Goal: Task Accomplishment & Management: Use online tool/utility

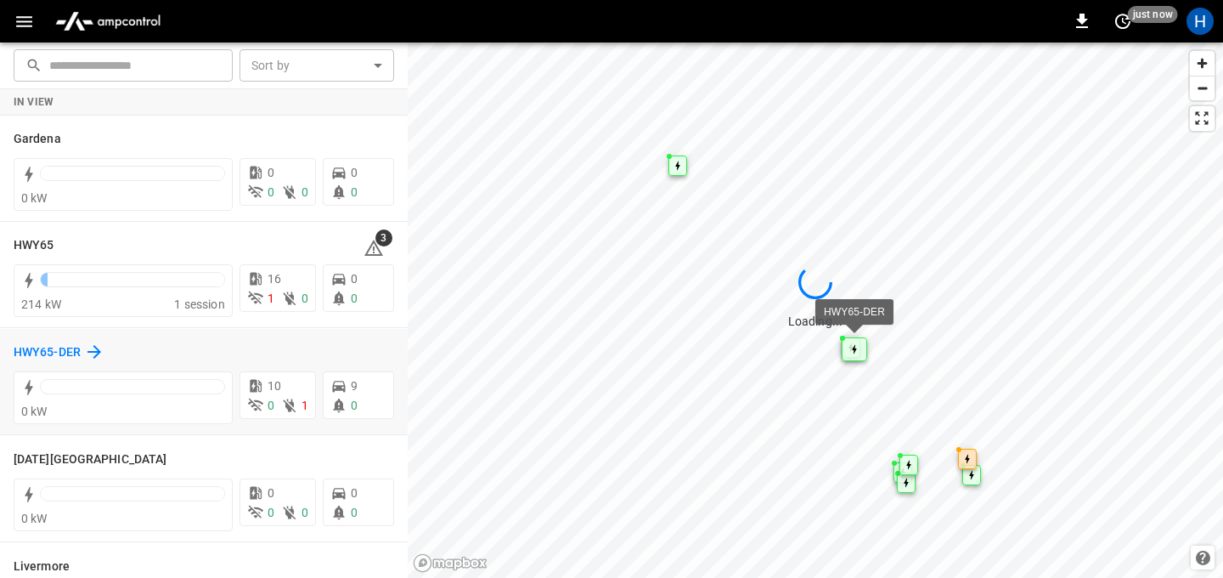
click at [69, 348] on h6 "HWY65-DER" at bounding box center [47, 352] width 67 height 19
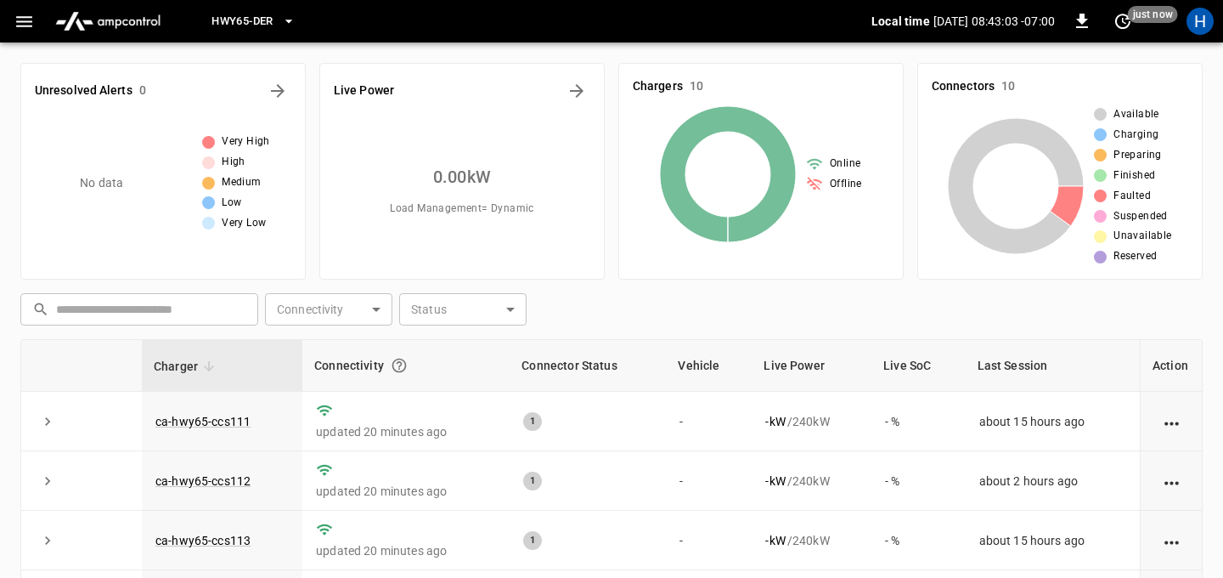
click at [273, 22] on span "HWY65-DER" at bounding box center [242, 22] width 61 height 20
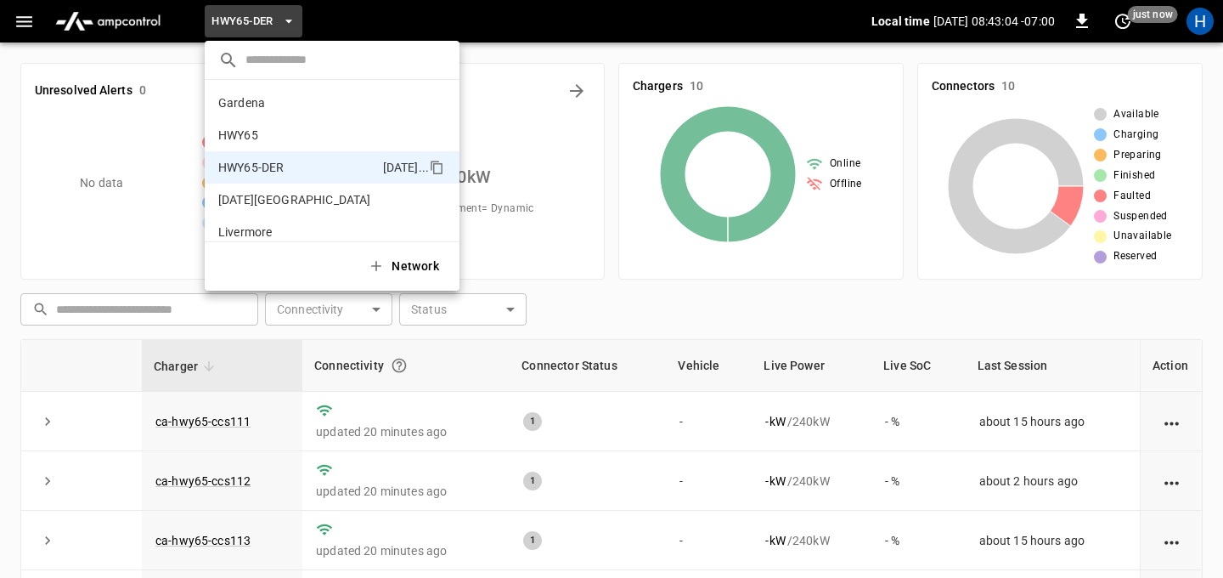
scroll to position [59, 0]
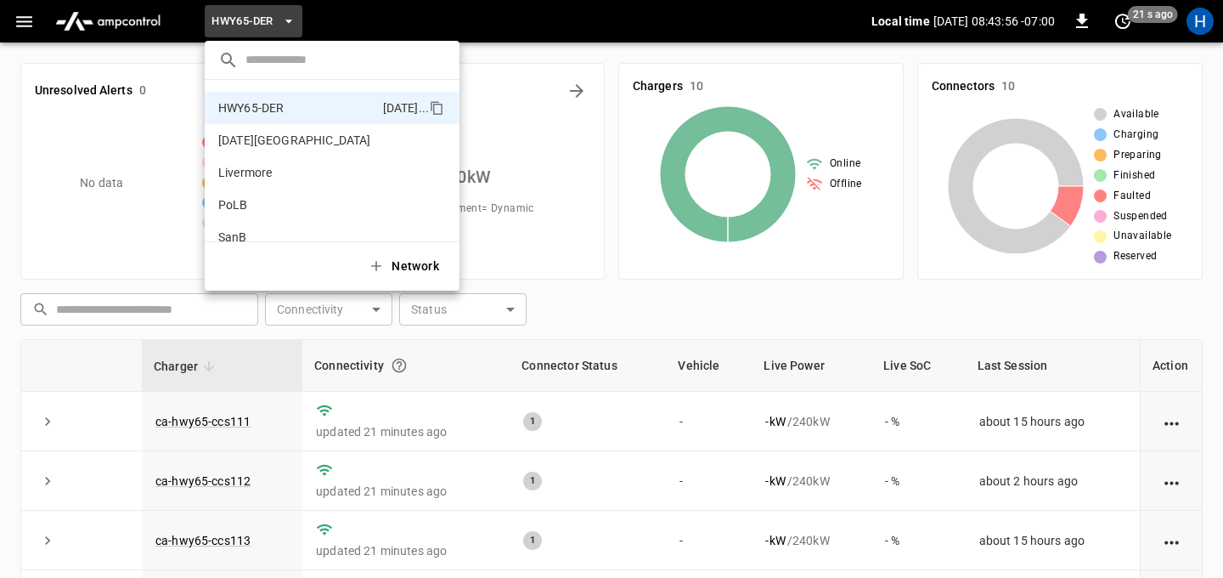
click at [635, 300] on div at bounding box center [611, 289] width 1223 height 578
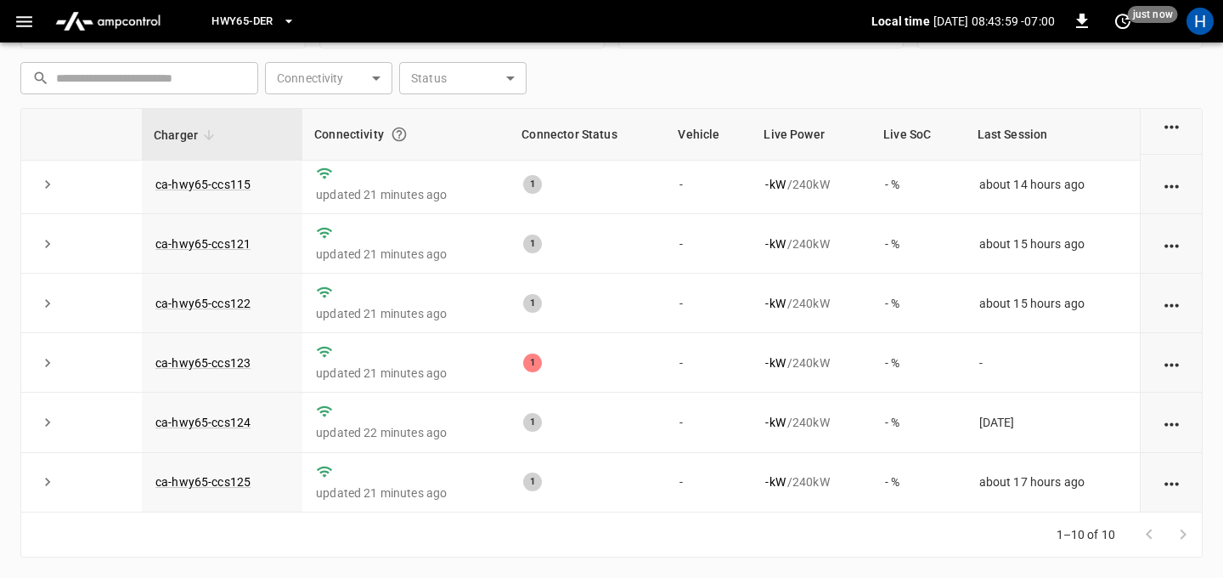
scroll to position [0, 0]
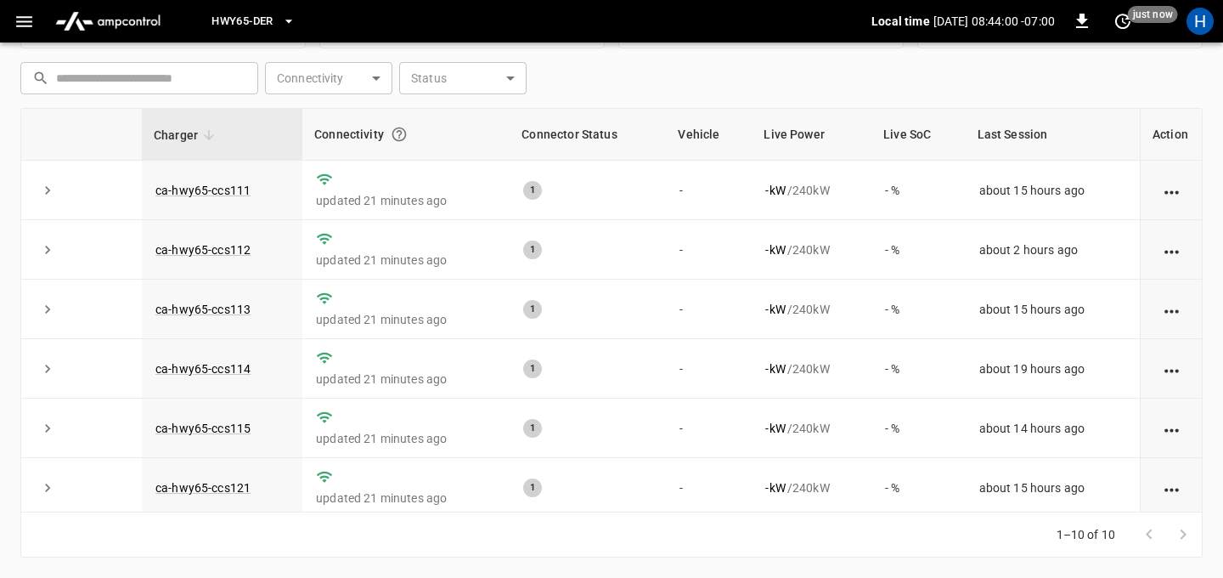
click at [290, 34] on button "HWY65-DER" at bounding box center [253, 21] width 97 height 33
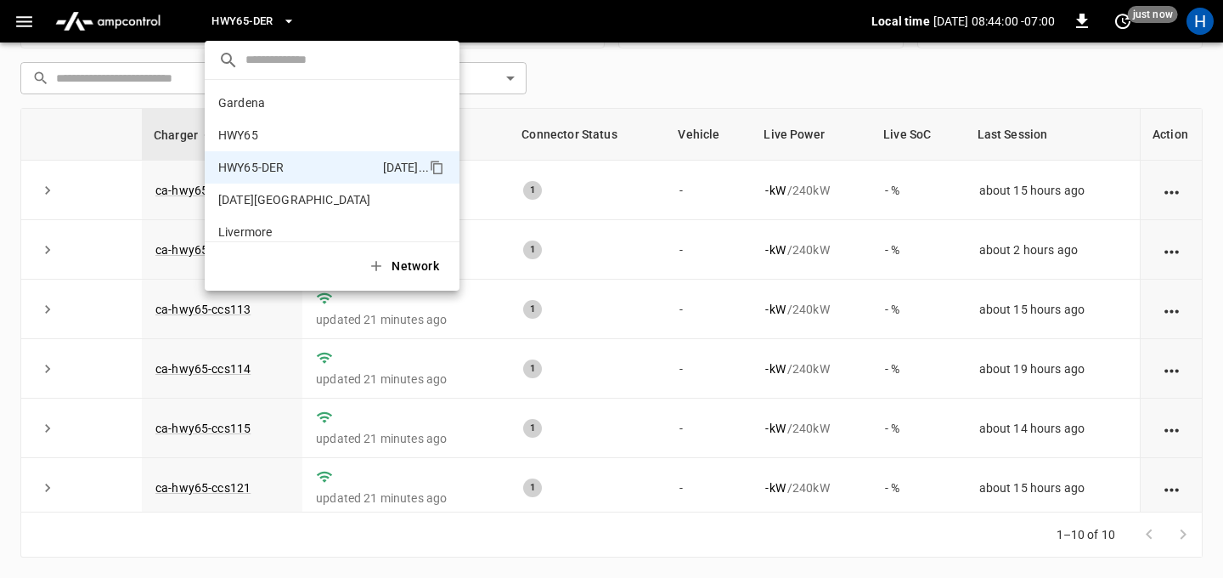
scroll to position [59, 0]
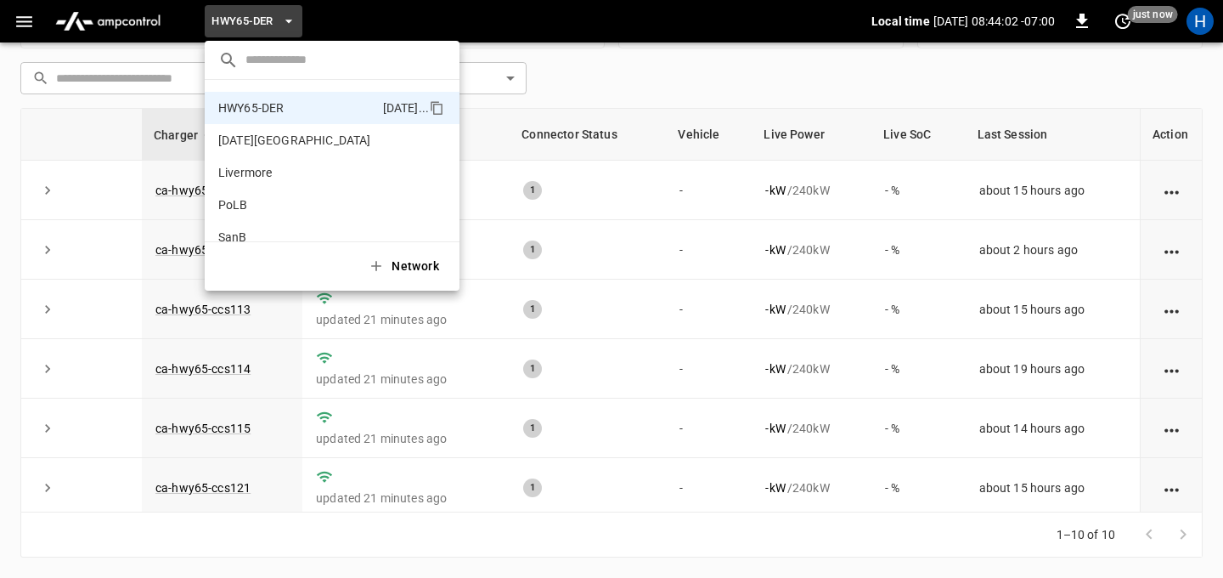
click at [25, 22] on div at bounding box center [611, 289] width 1223 height 578
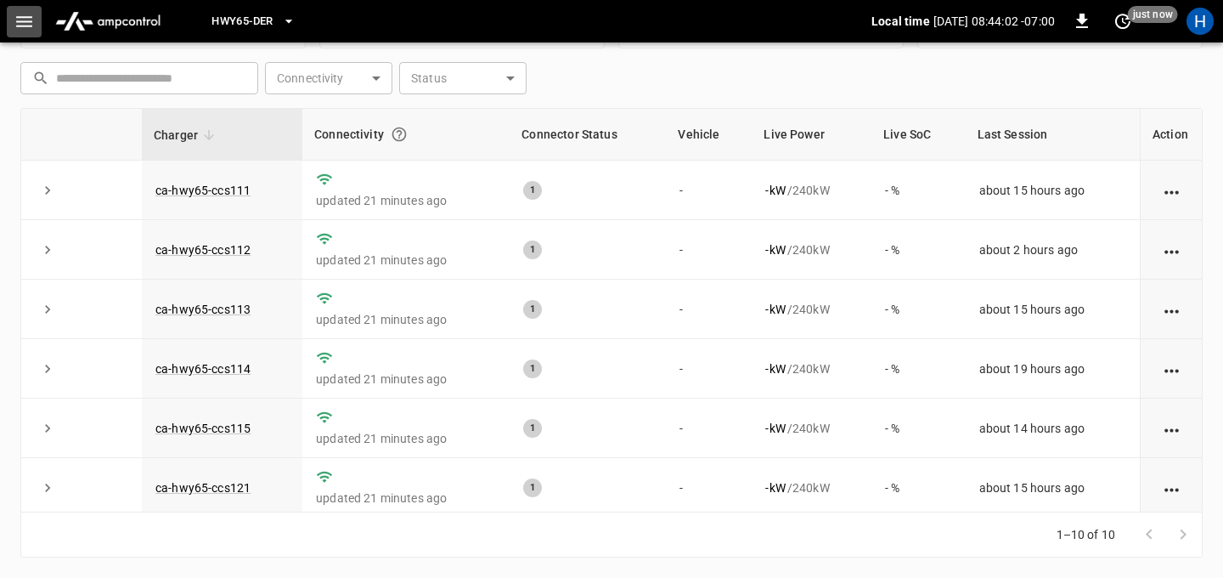
click at [25, 22] on icon "button" at bounding box center [24, 21] width 21 height 21
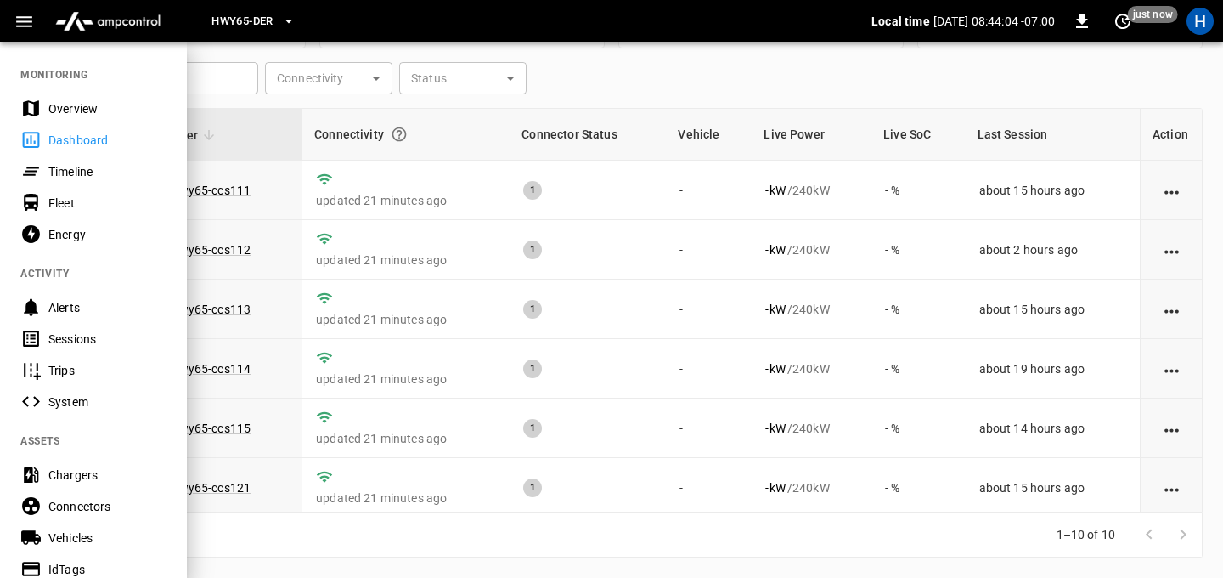
click at [71, 239] on div "Energy" at bounding box center [107, 234] width 118 height 17
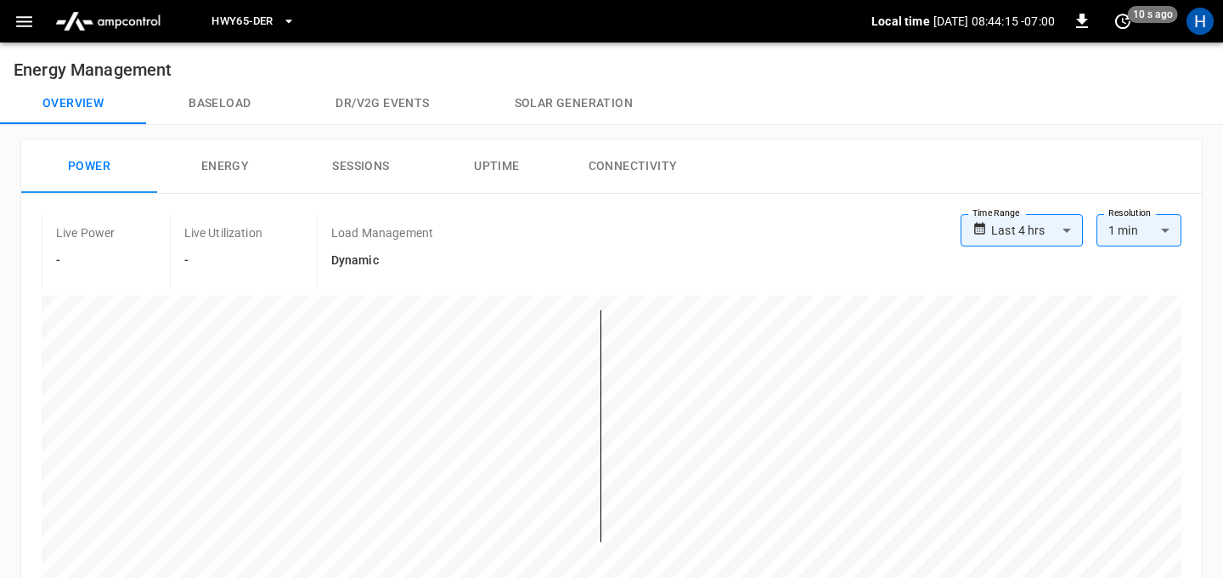
click at [547, 109] on button "Solar generation" at bounding box center [573, 103] width 203 height 41
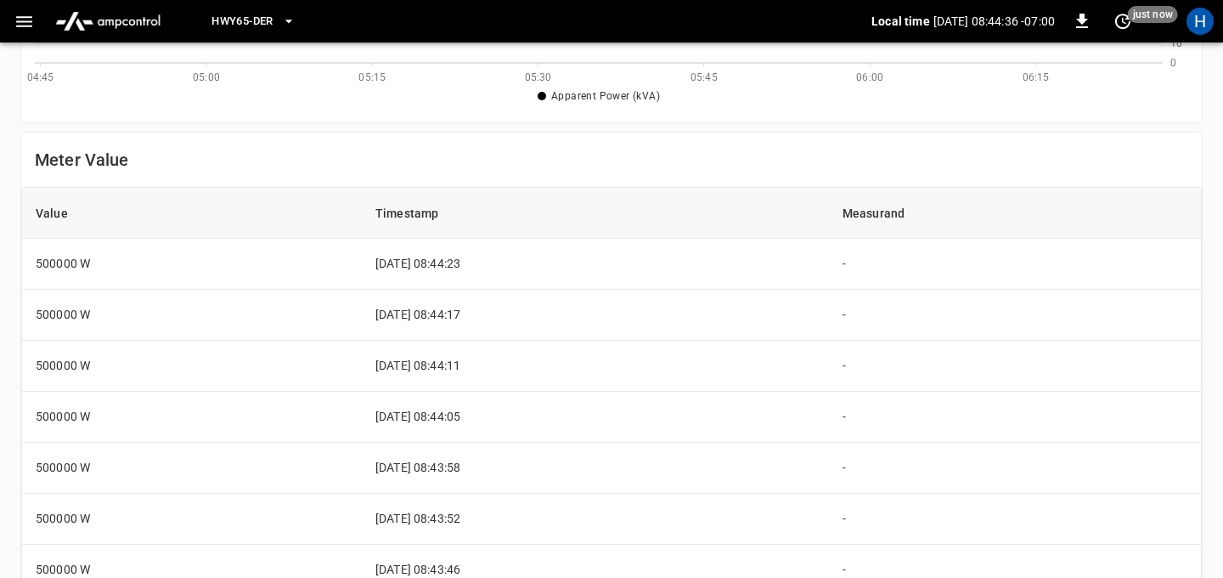
scroll to position [495, 0]
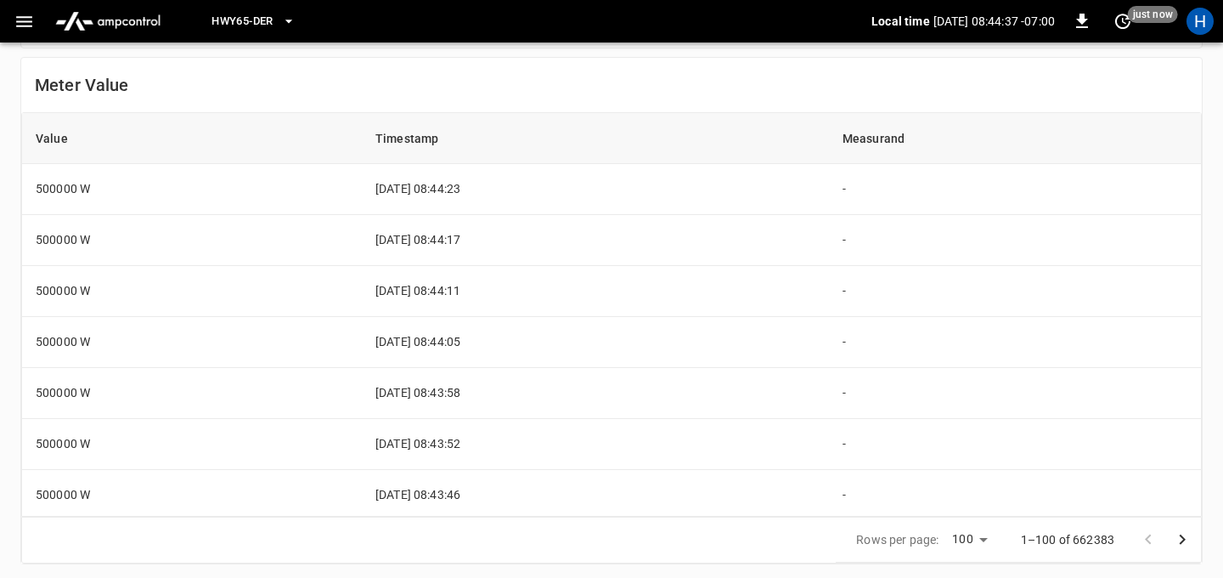
click at [1179, 533] on icon "Go to next page" at bounding box center [1182, 539] width 20 height 20
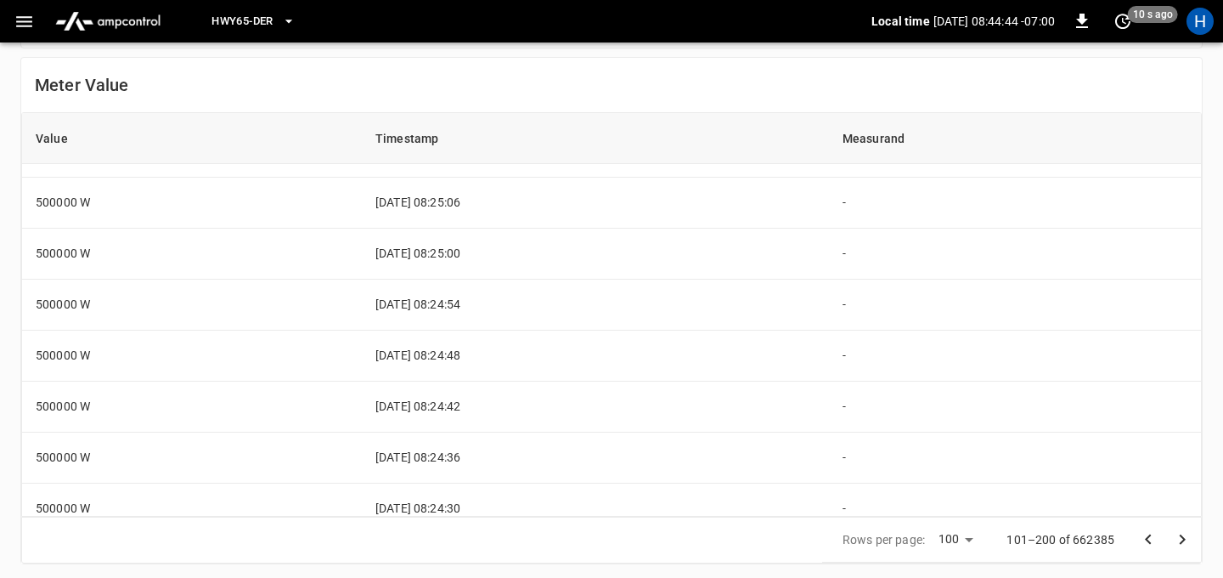
scroll to position [4745, 0]
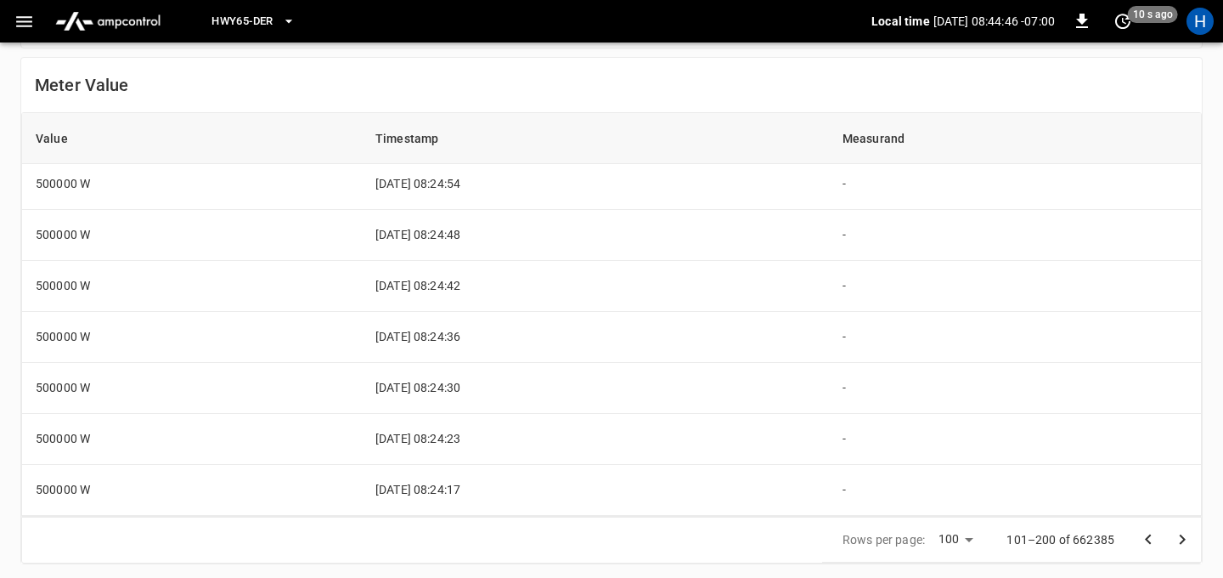
click at [1175, 538] on icon "Go to next page" at bounding box center [1182, 539] width 20 height 20
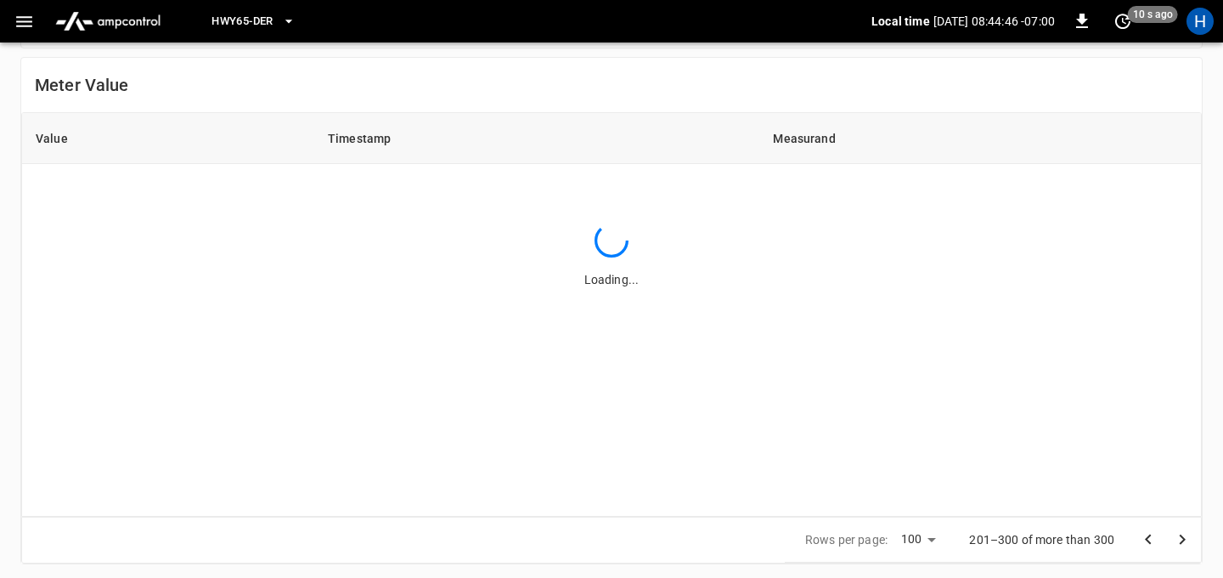
scroll to position [0, 0]
click at [926, 539] on body "HWY65-DER Local time [DATE] 08:44:48 -07:00 0 20 s ago H Energy Management Over…" at bounding box center [611, 41] width 1223 height 1073
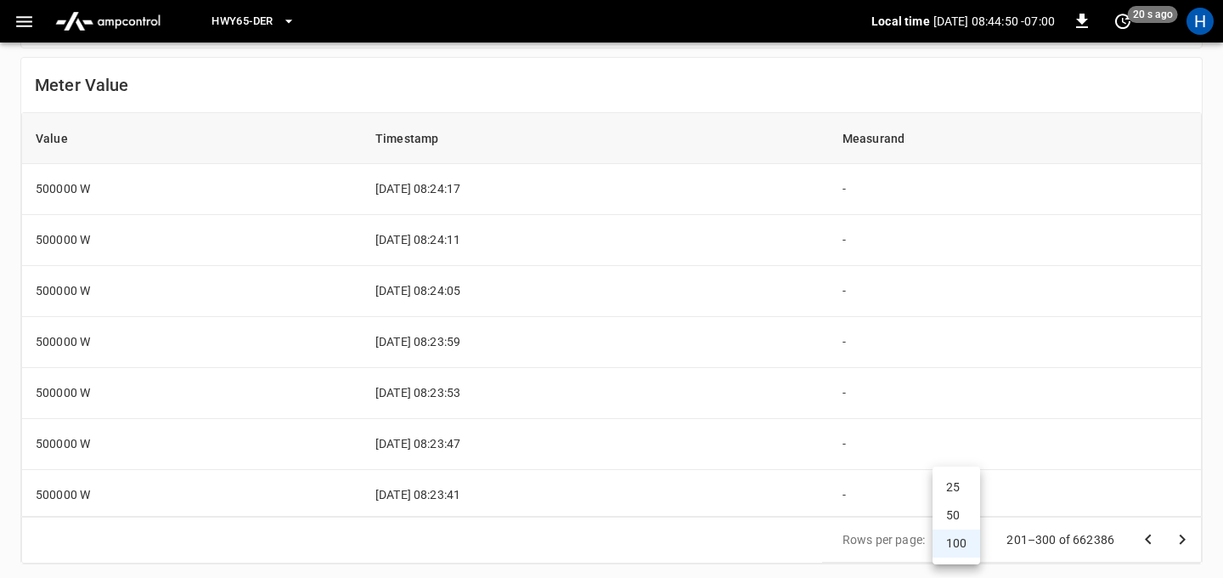
click at [1131, 91] on div at bounding box center [611, 289] width 1223 height 578
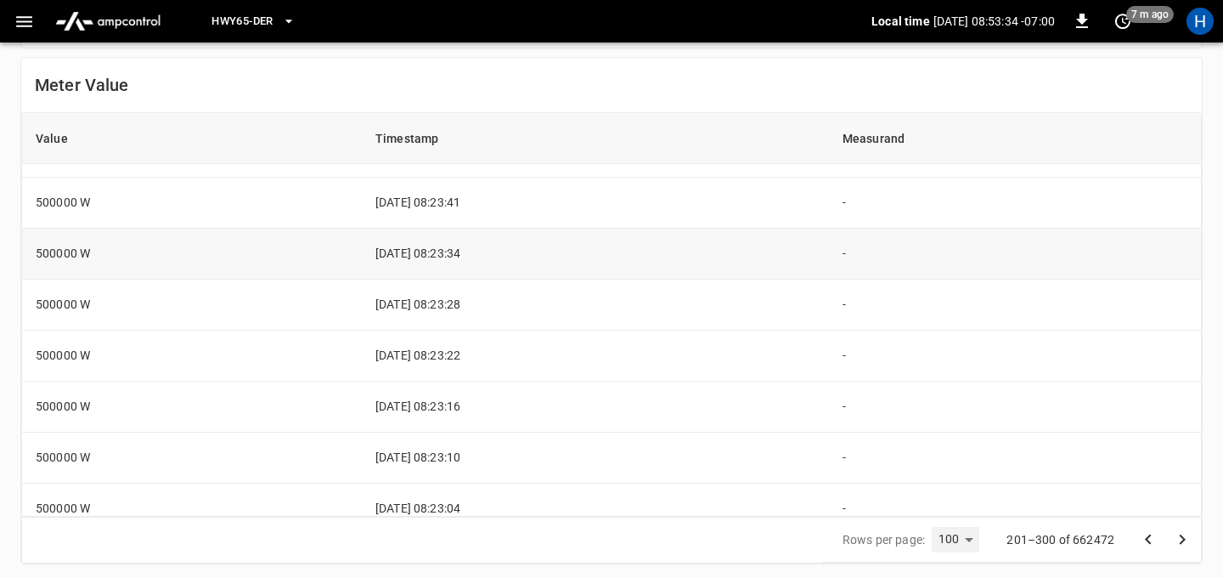
scroll to position [4745, 0]
